Goal: Information Seeking & Learning: Learn about a topic

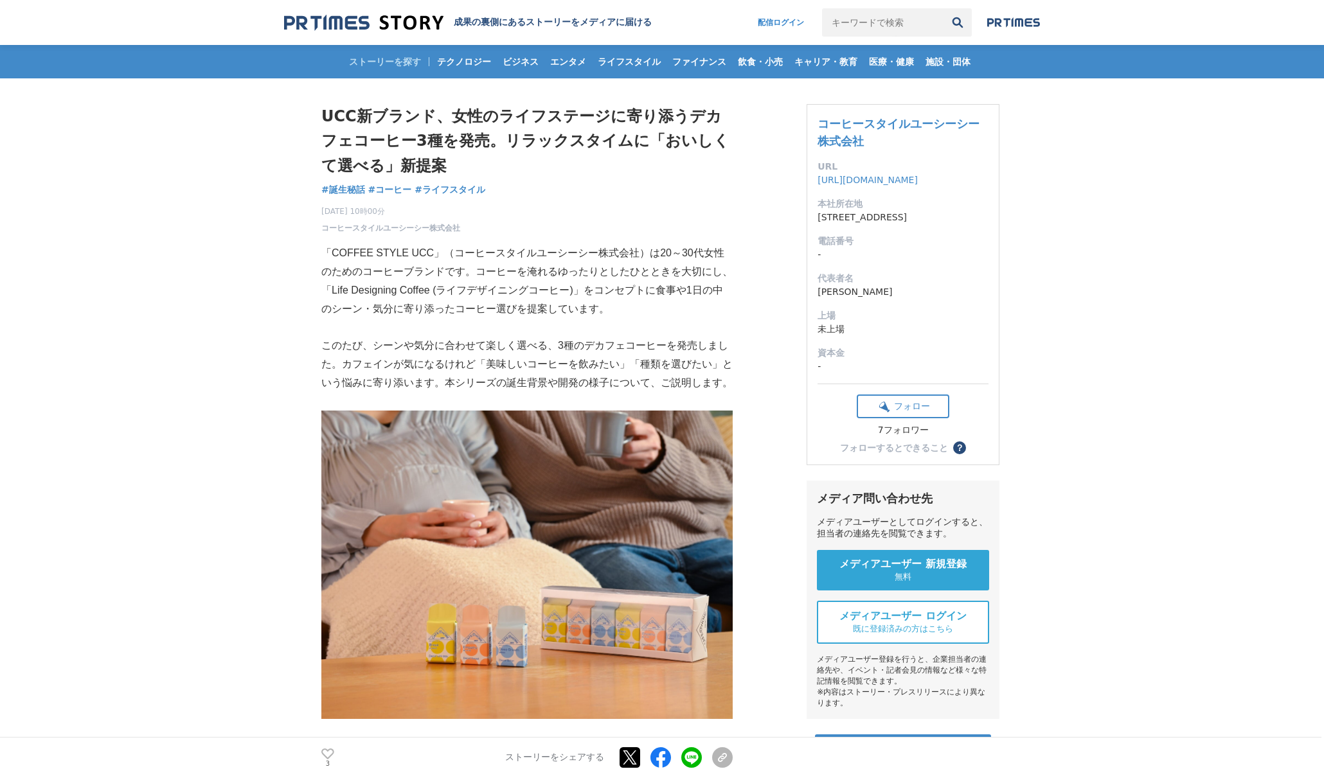
click at [479, 159] on h1 "UCC新ブランド、女性のライフステージに寄り添うデカフェコーヒー3種を発売。リラックスタイムに「おいしくて選べる」新提案" at bounding box center [526, 141] width 411 height 74
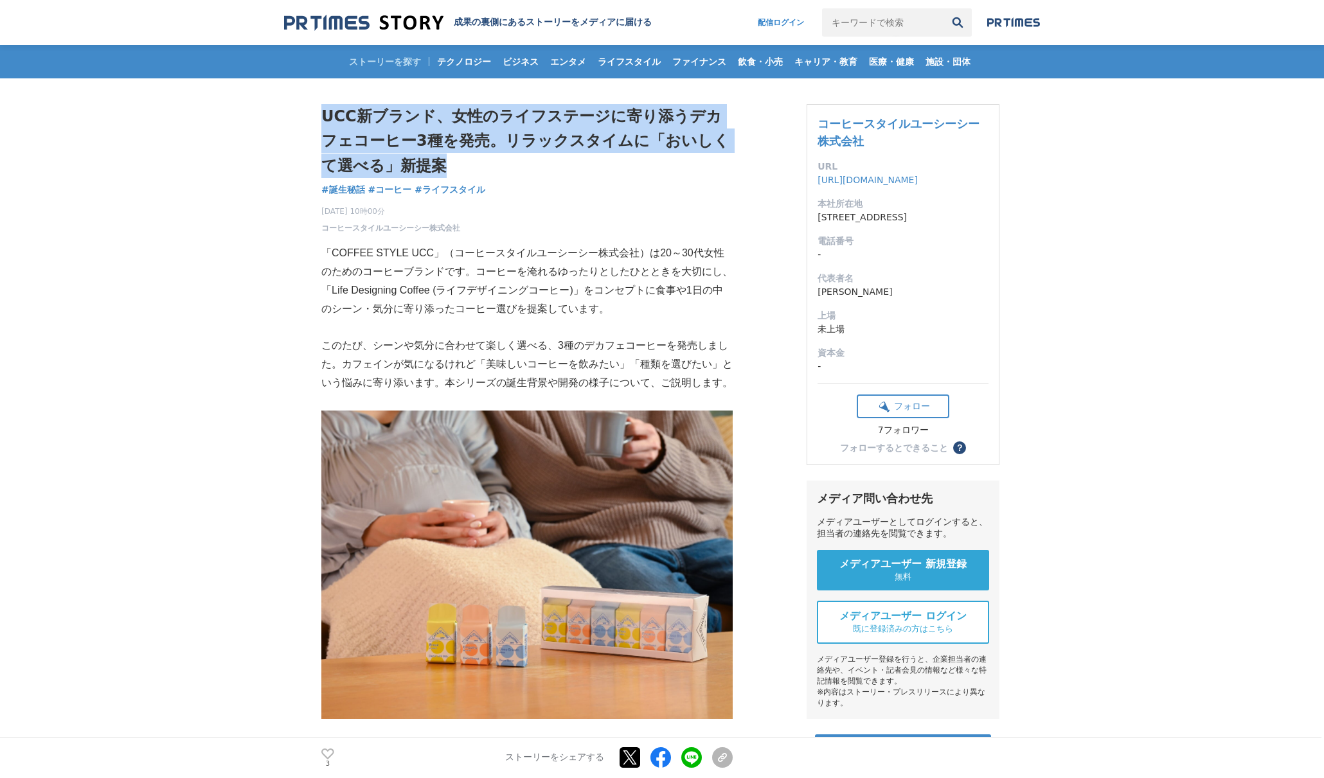
drag, startPoint x: 441, startPoint y: 169, endPoint x: 319, endPoint y: 112, distance: 134.3
copy h1 "UCC新ブランド、女性のライフステージに寄り添うデカフェコーヒー3種を発売。リラックスタイムに「おいしくて選べる」新提案"
